Goal: Navigation & Orientation: Find specific page/section

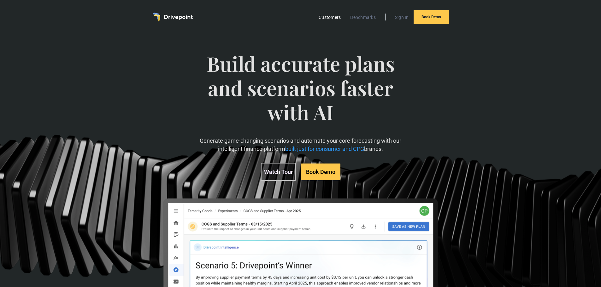
click at [330, 20] on link "Customers" at bounding box center [330, 17] width 28 height 8
click at [174, 16] on img "home" at bounding box center [172, 17] width 40 height 9
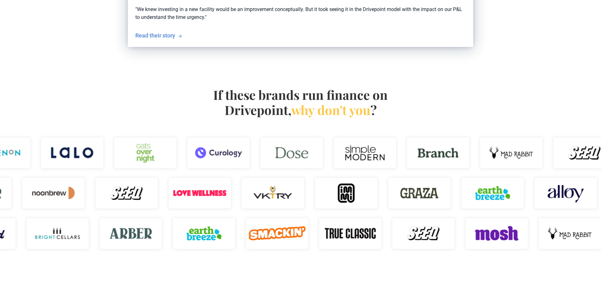
scroll to position [442, 0]
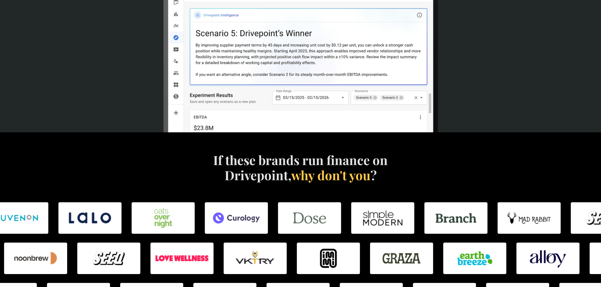
scroll to position [221, 0]
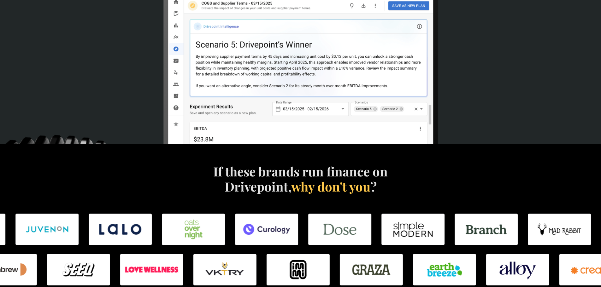
click at [576, 272] on img at bounding box center [590, 270] width 63 height 32
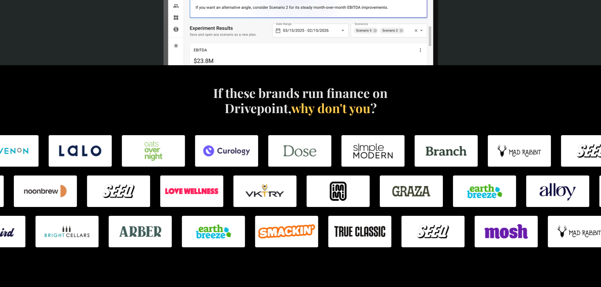
scroll to position [347, 0]
